Goal: Information Seeking & Learning: Learn about a topic

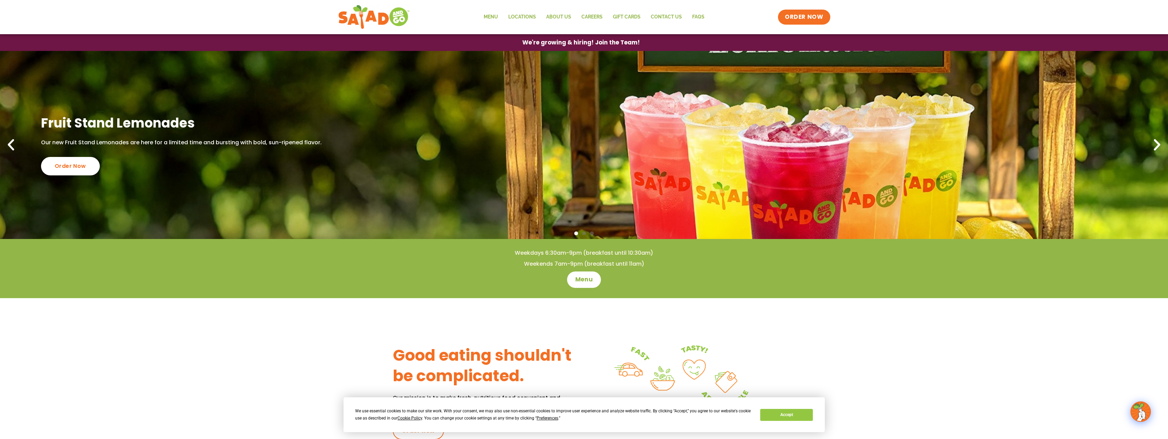
drag, startPoint x: 907, startPoint y: 327, endPoint x: 743, endPoint y: 329, distance: 164.0
click at [905, 330] on div "Good eating shouldn't be complicated. Our mission is to make fresh, nutritious …" at bounding box center [584, 389] width 1168 height 182
click at [486, 13] on link "Menu" at bounding box center [490, 17] width 25 height 16
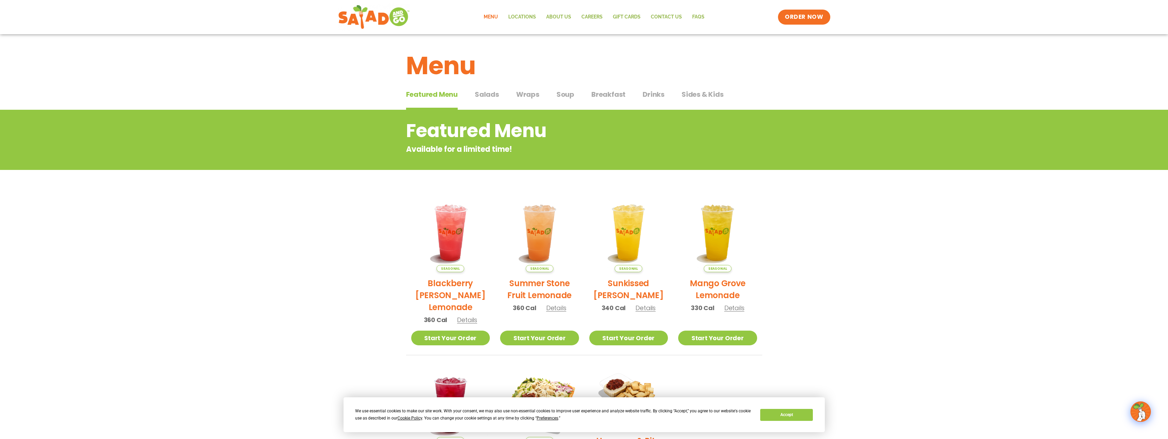
drag, startPoint x: 855, startPoint y: 283, endPoint x: 716, endPoint y: 308, distance: 141.3
click at [855, 283] on section "Featured Menu Available for a limited time! Seasonal Blackberry [PERSON_NAME] L…" at bounding box center [584, 318] width 1168 height 417
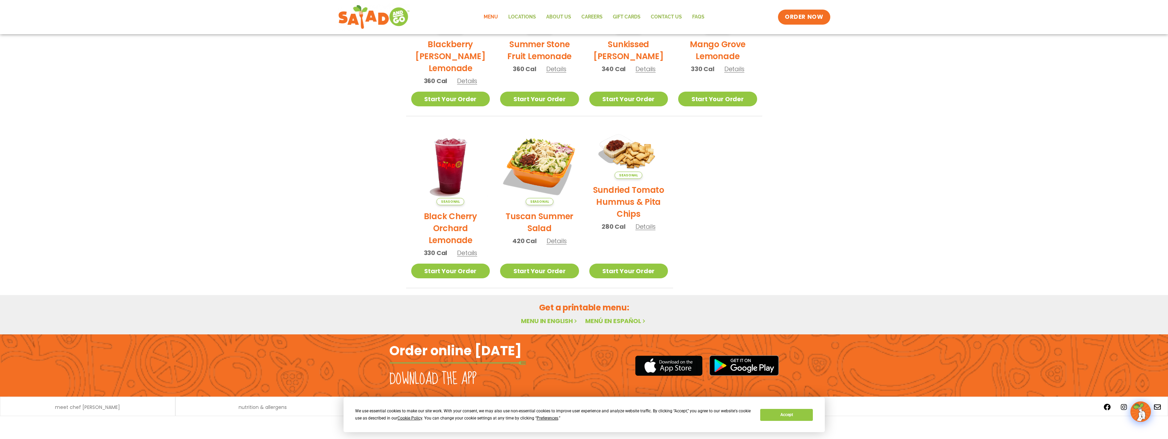
scroll to position [102, 0]
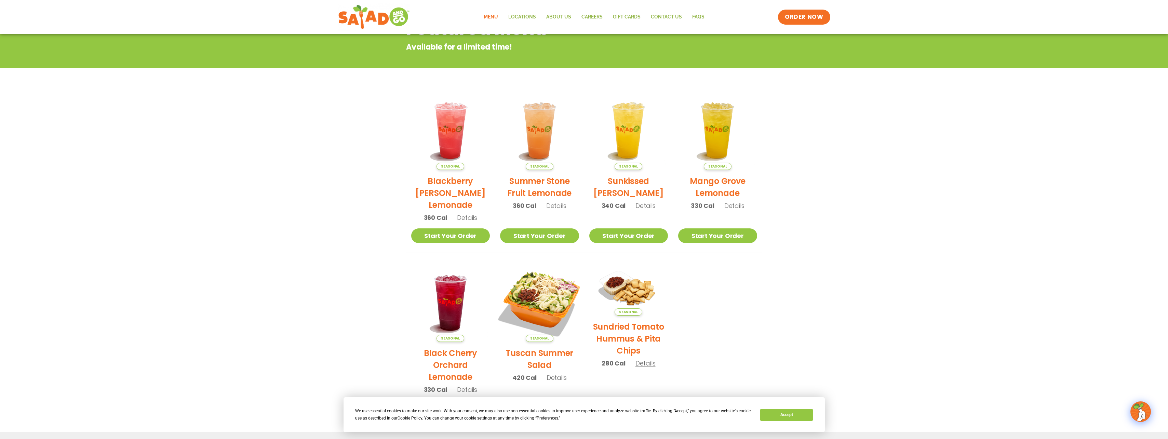
click at [550, 325] on img at bounding box center [539, 302] width 93 height 93
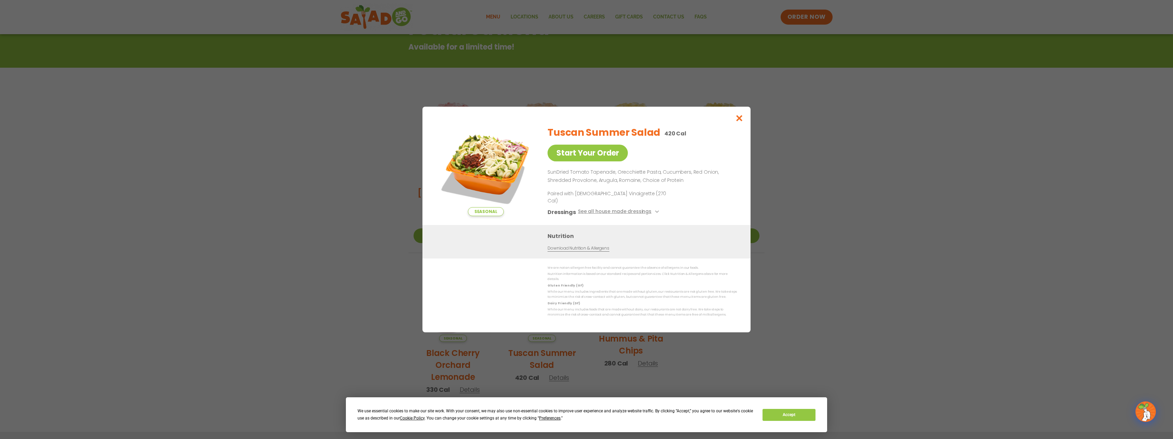
click at [857, 202] on div "Seasonal Start Your Order Tuscan Summer Salad 420 Cal Start Your Order SunDried…" at bounding box center [586, 219] width 1173 height 439
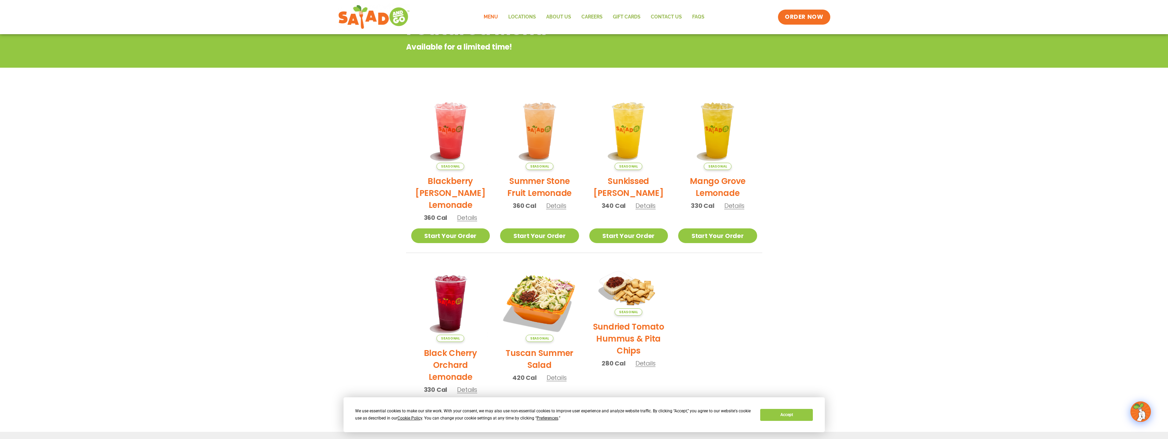
scroll to position [0, 0]
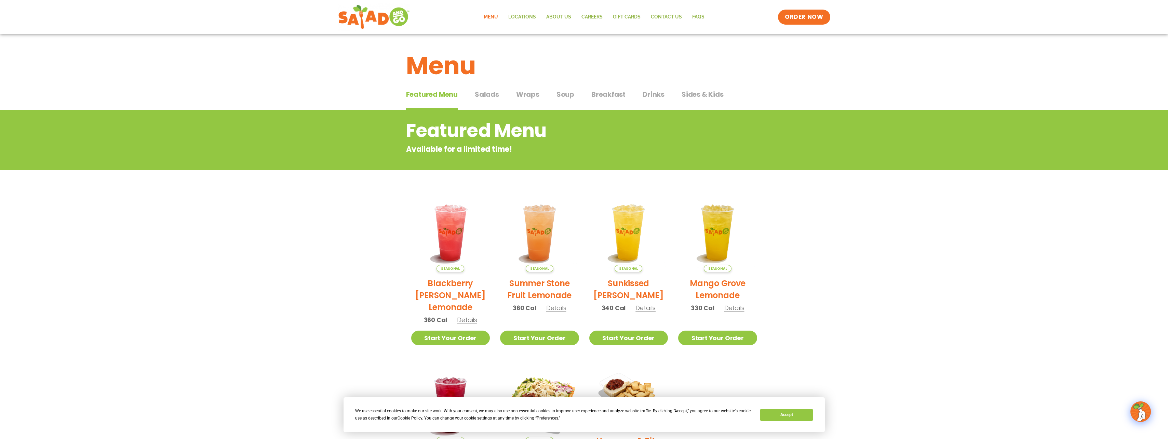
click at [492, 98] on span "Salads" at bounding box center [487, 94] width 24 height 10
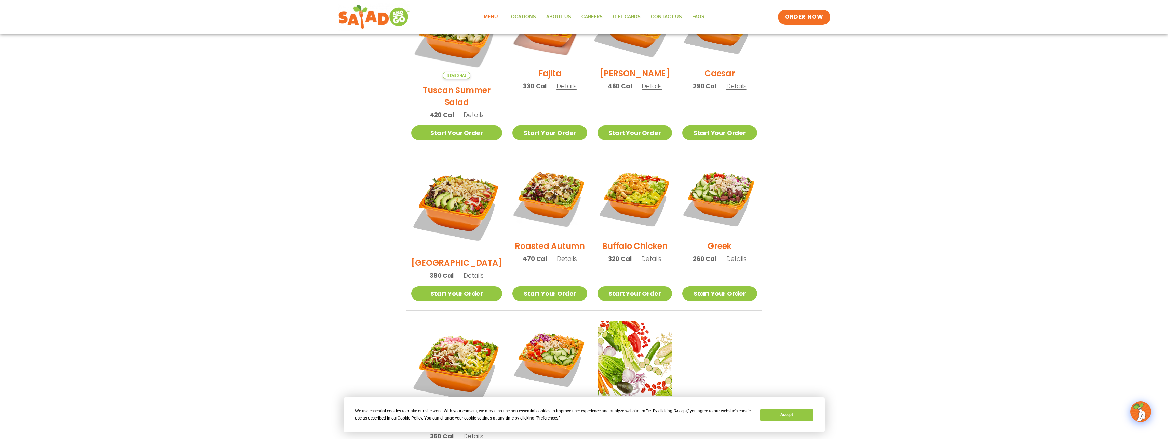
scroll to position [342, 0]
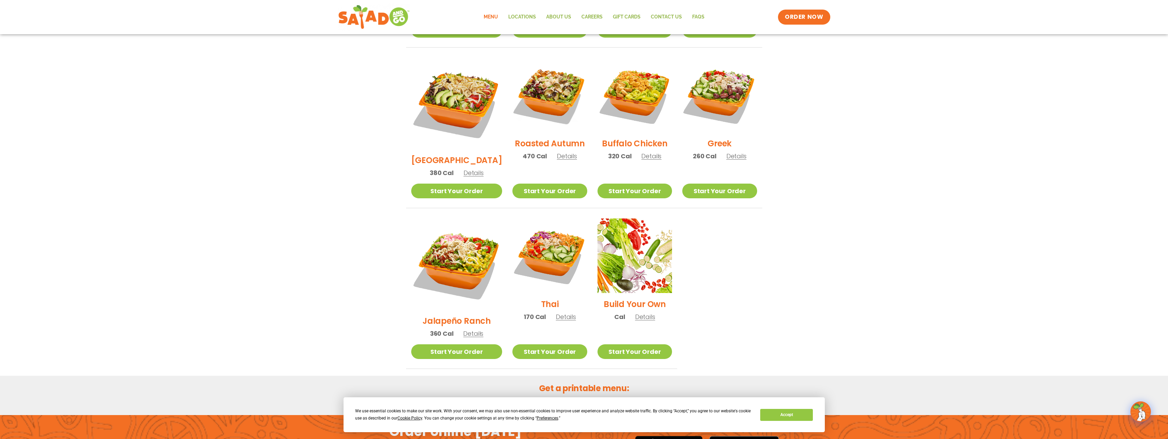
drag, startPoint x: 901, startPoint y: 106, endPoint x: 773, endPoint y: 152, distance: 136.2
click at [901, 106] on section "Salads Our house-made dressings make our huge portions even more delicious. Goo…" at bounding box center [584, 68] width 1168 height 601
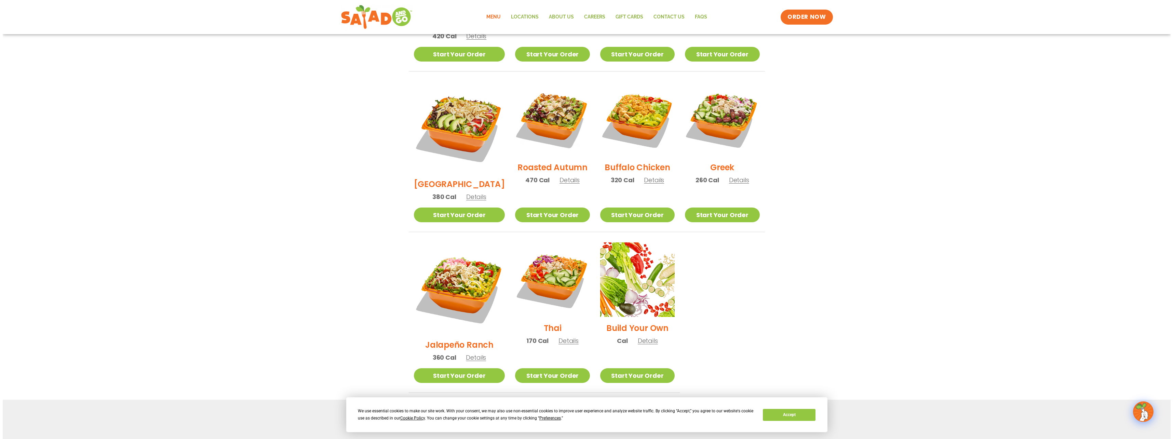
scroll to position [308, 0]
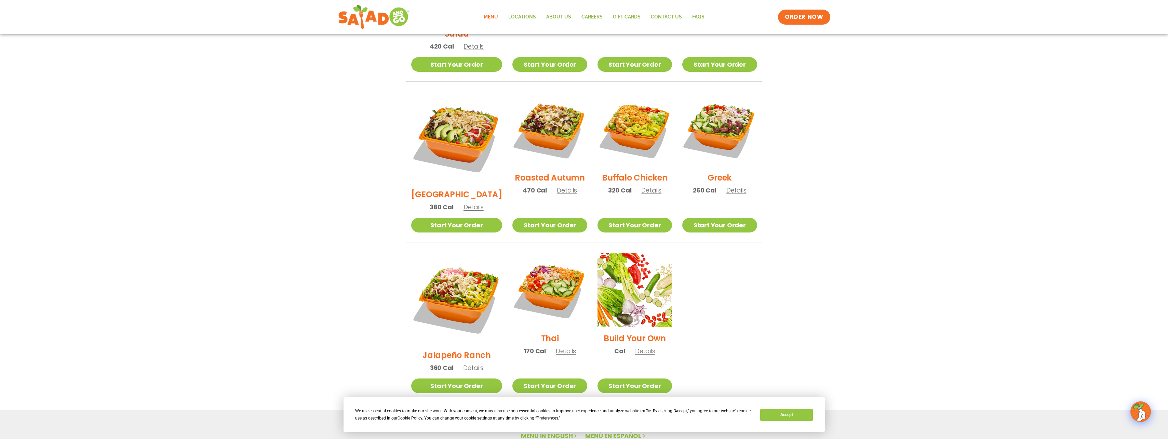
click at [635, 347] on span "Details" at bounding box center [645, 351] width 20 height 9
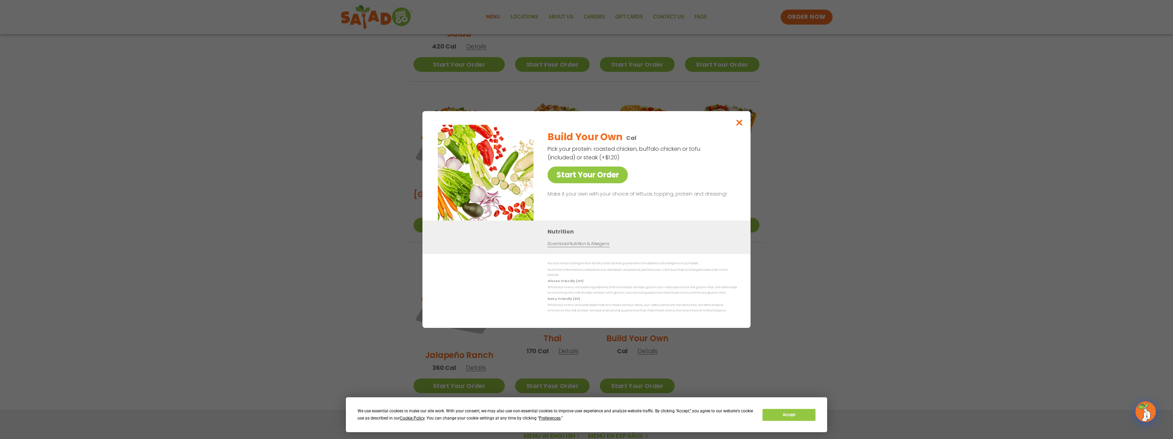
click at [567, 247] on link "Download Nutrition & Allergens" at bounding box center [578, 244] width 62 height 6
